Goal: Transaction & Acquisition: Register for event/course

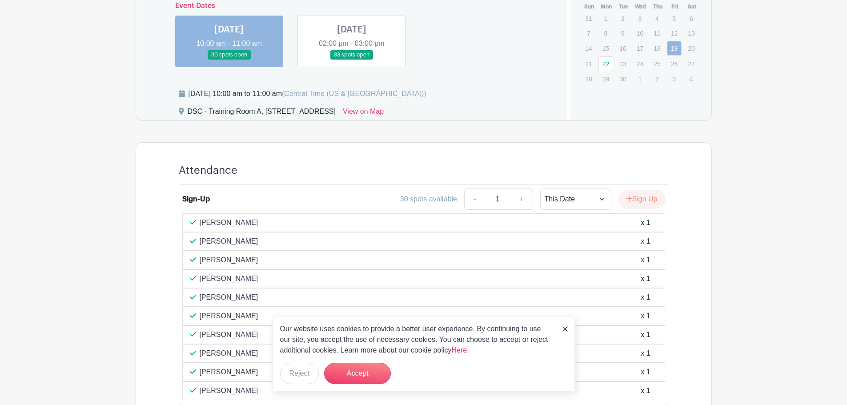
scroll to position [356, 0]
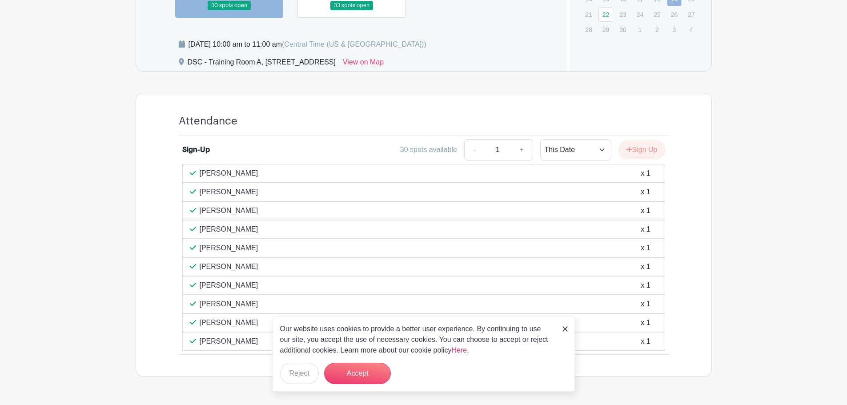
click at [566, 330] on img at bounding box center [564, 328] width 5 height 5
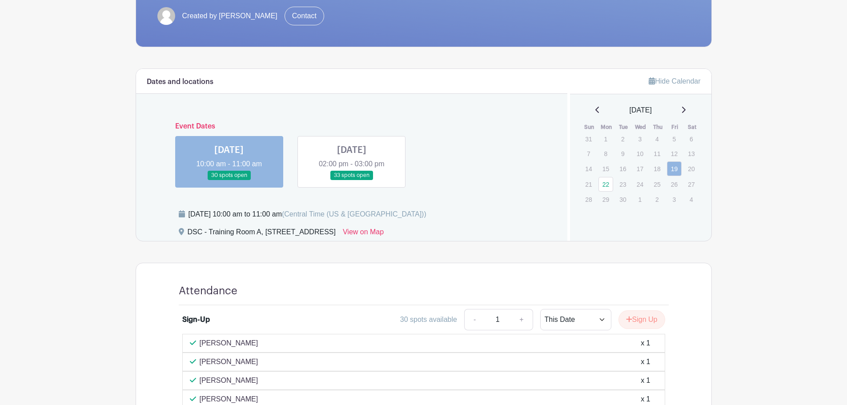
scroll to position [178, 0]
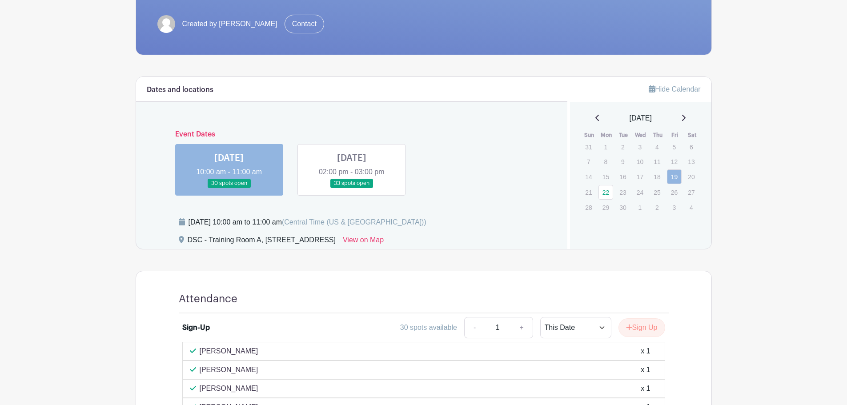
click at [352, 188] on link at bounding box center [352, 188] width 0 height 0
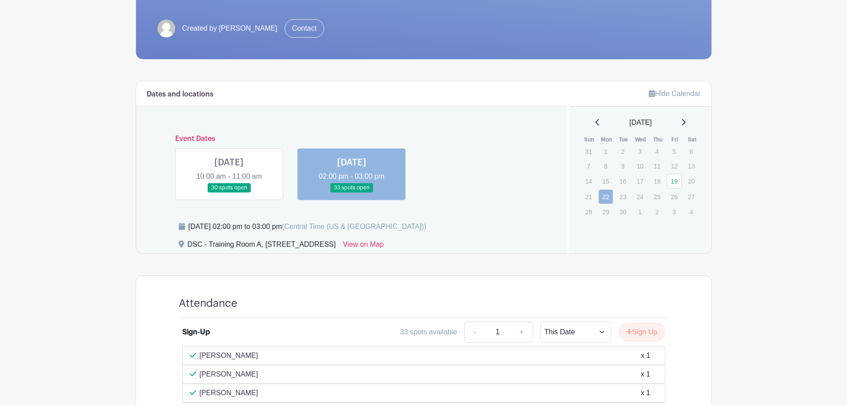
scroll to position [193, 0]
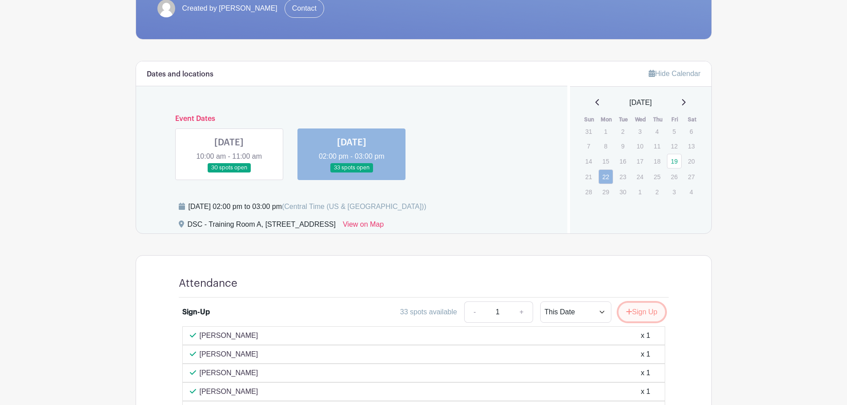
click at [634, 310] on button "Sign Up" at bounding box center [641, 312] width 47 height 19
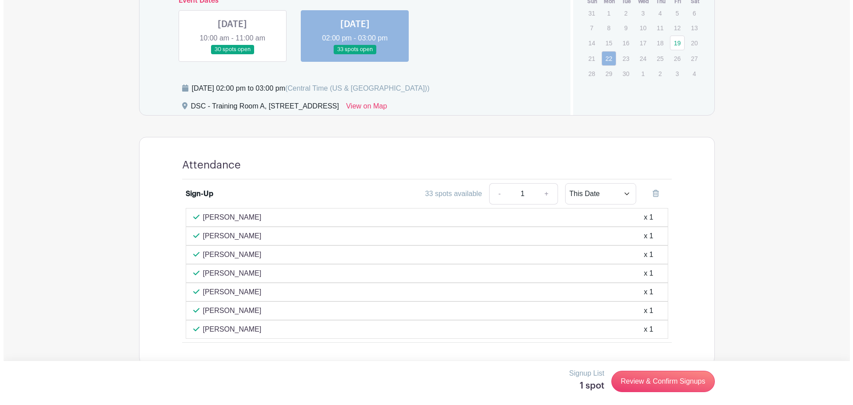
scroll to position [327, 0]
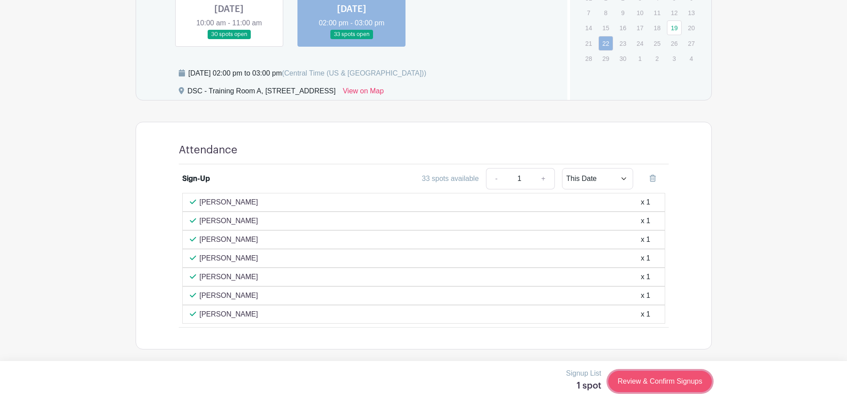
click at [652, 381] on link "Review & Confirm Signups" at bounding box center [659, 381] width 103 height 21
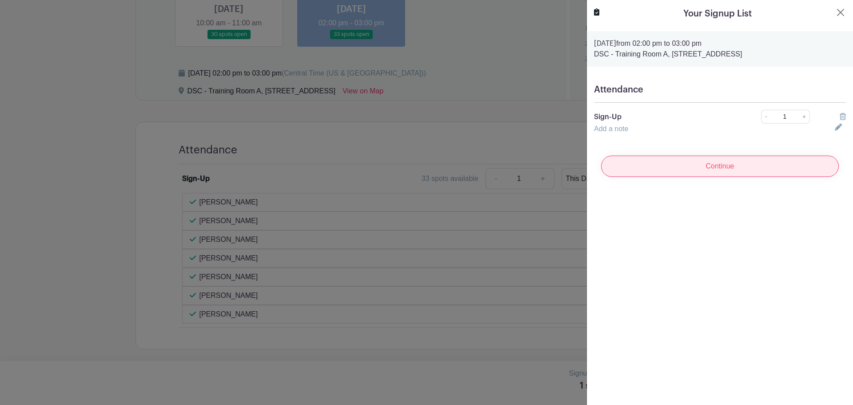
click at [683, 166] on input "Continue" at bounding box center [720, 166] width 238 height 21
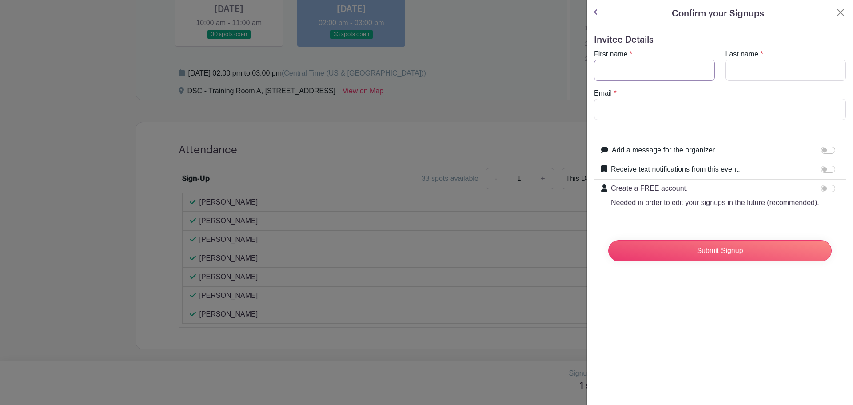
click at [635, 70] on input "First name" at bounding box center [654, 70] width 121 height 21
type input "[PERSON_NAME]"
click at [734, 64] on input "Last name" at bounding box center [786, 70] width 121 height 21
type input "[PERSON_NAME]"
click at [682, 111] on input "Email" at bounding box center [720, 109] width 252 height 21
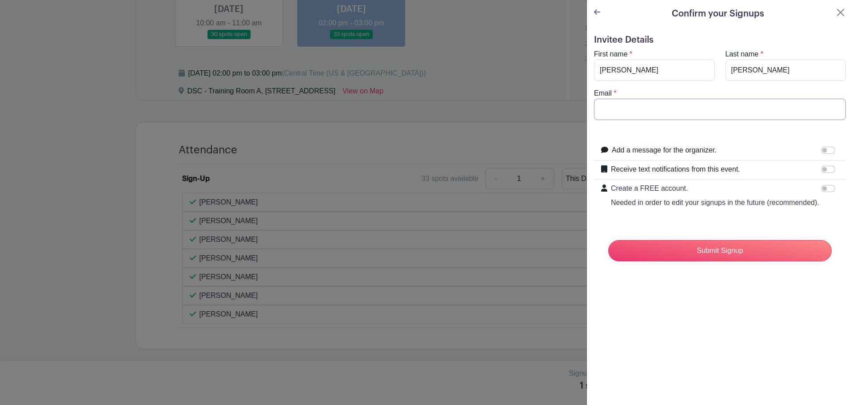
type input "[EMAIL_ADDRESS][DOMAIN_NAME]"
click at [737, 261] on input "Submit Signup" at bounding box center [720, 250] width 224 height 21
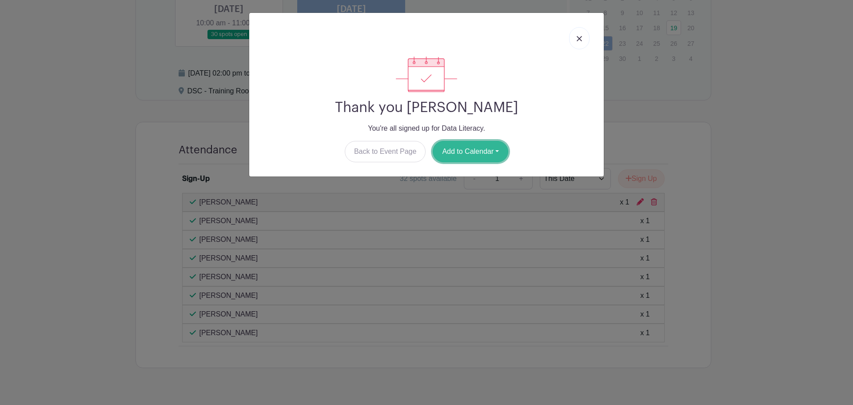
click at [466, 154] on button "Add to Calendar" at bounding box center [471, 151] width 76 height 21
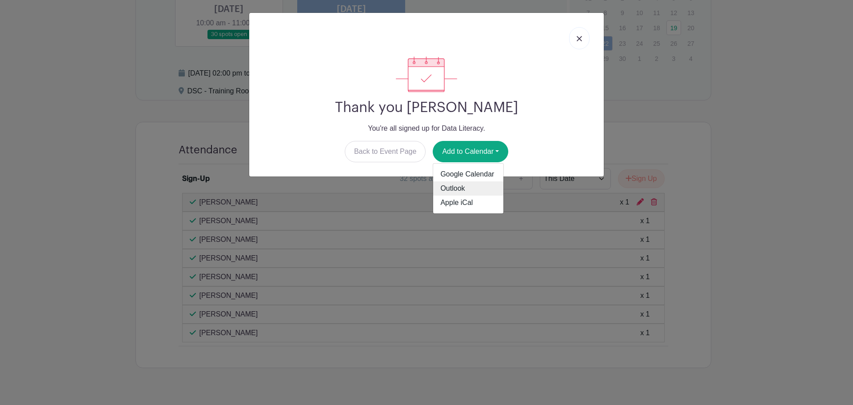
click at [466, 188] on link "Outlook" at bounding box center [468, 188] width 70 height 14
